Goal: Information Seeking & Learning: Learn about a topic

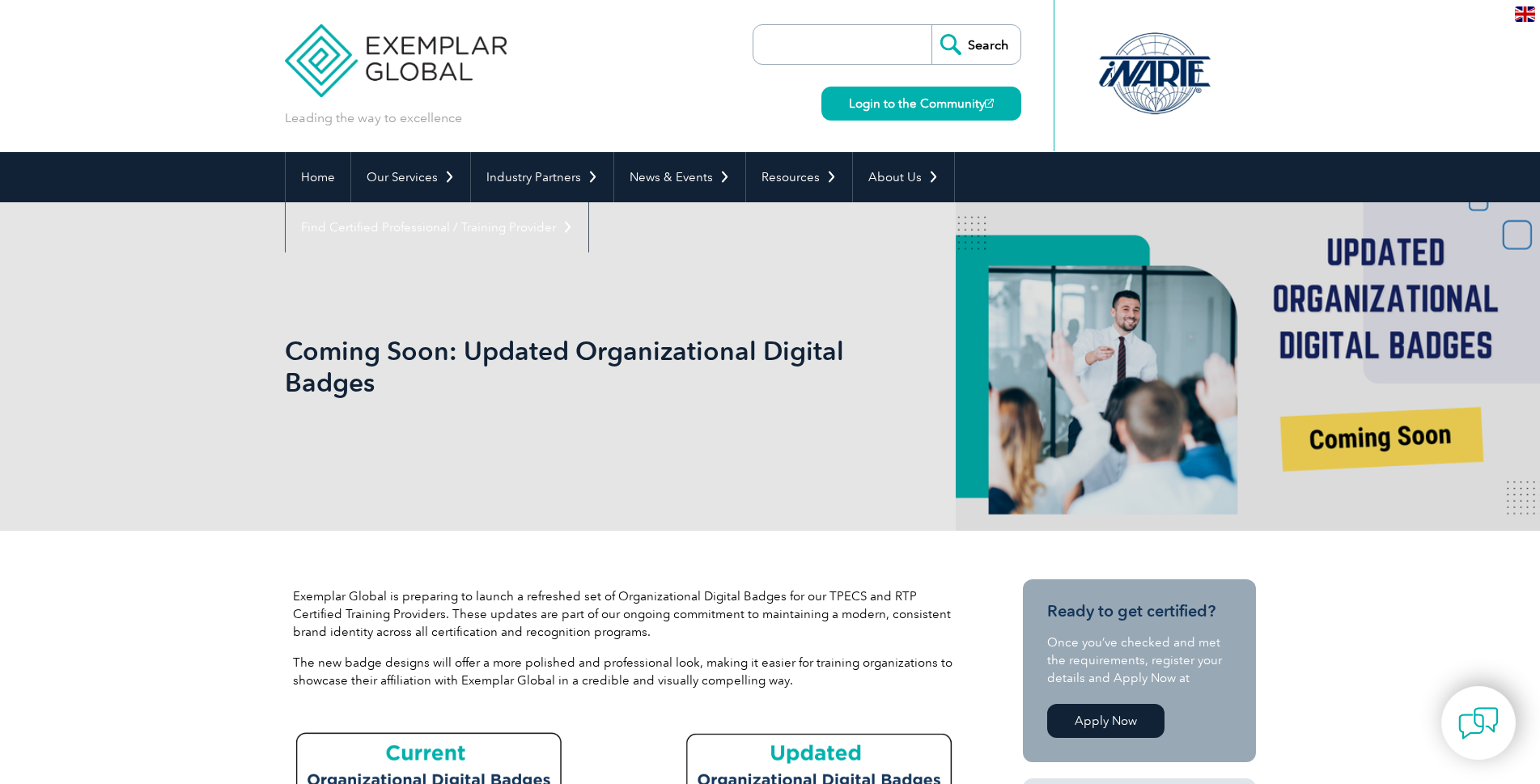
click at [336, 398] on div "Coming Soon: Updated Organizational Digital Badges" at bounding box center [770, 366] width 971 height 328
click at [353, 377] on h1 "Coming Soon: Updated Organizational Digital Badges" at bounding box center [595, 367] width 622 height 63
click at [526, 353] on h1 "Coming Soon: Updated Organizational Digital Badges" at bounding box center [595, 367] width 622 height 63
click at [1513, 235] on div "Coming Soon: Updated Organizational Digital Badges" at bounding box center [770, 366] width 1540 height 328
